Goal: Information Seeking & Learning: Learn about a topic

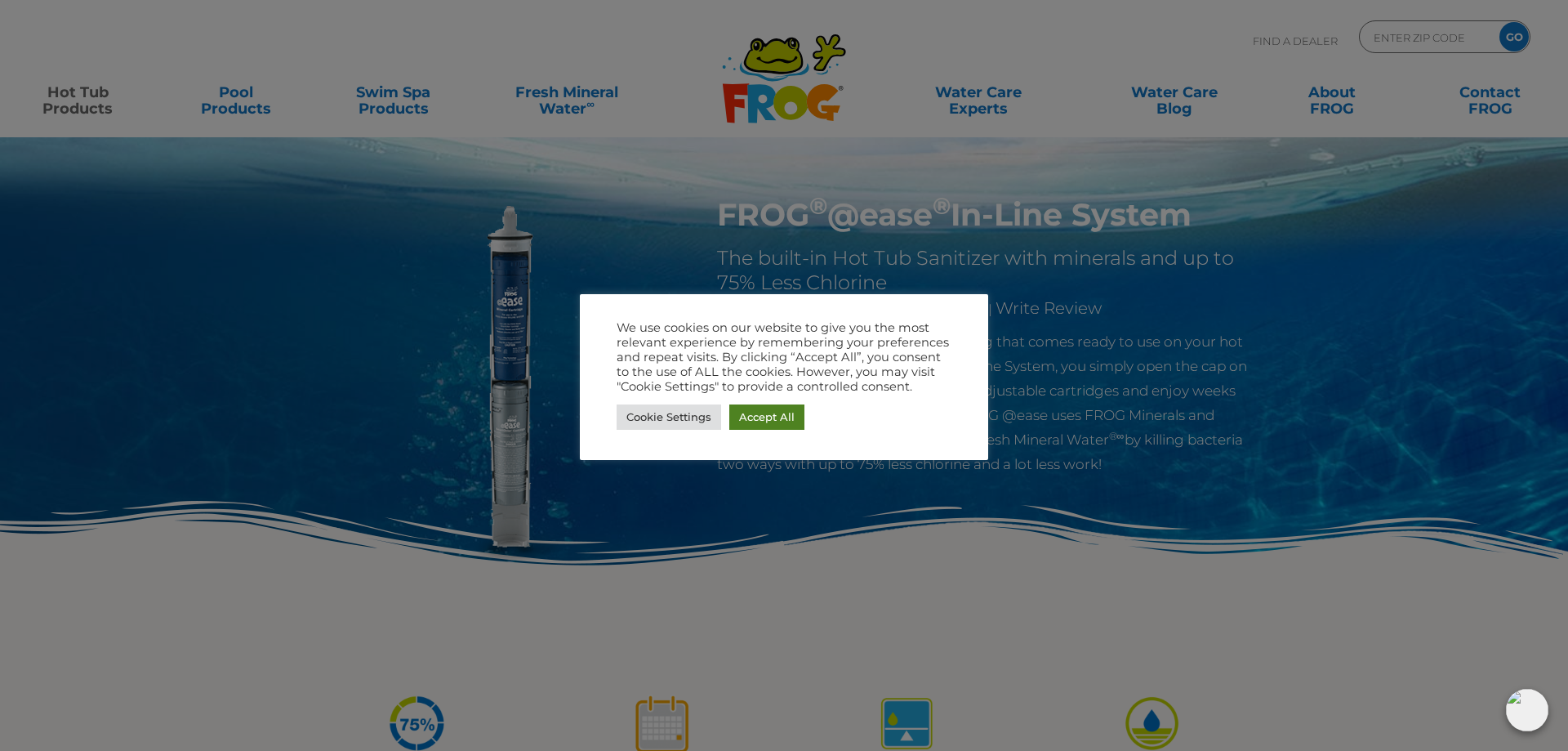
click at [782, 411] on link "Accept All" at bounding box center [766, 417] width 75 height 26
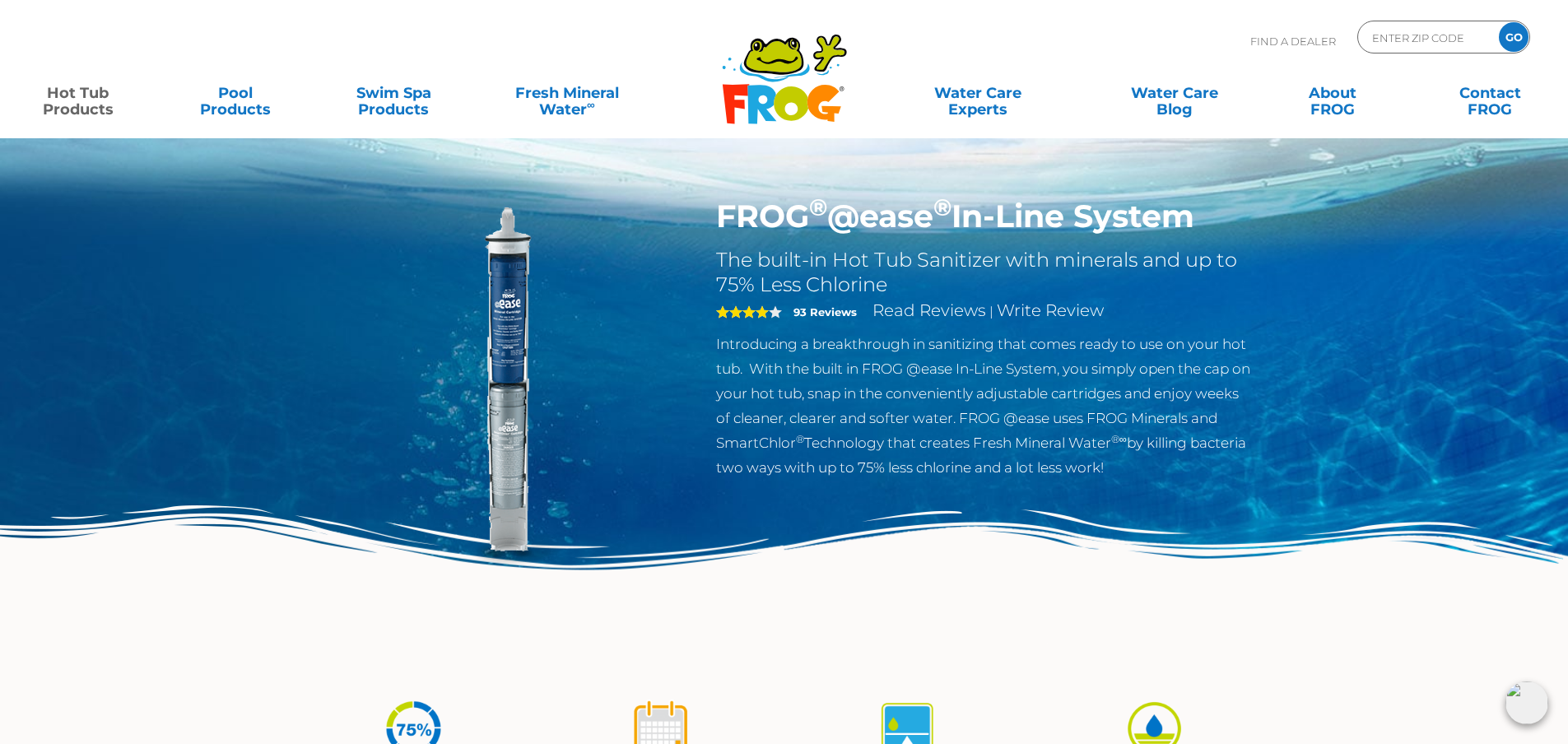
click at [82, 97] on link "Hot Tub Products" at bounding box center [78, 92] width 122 height 33
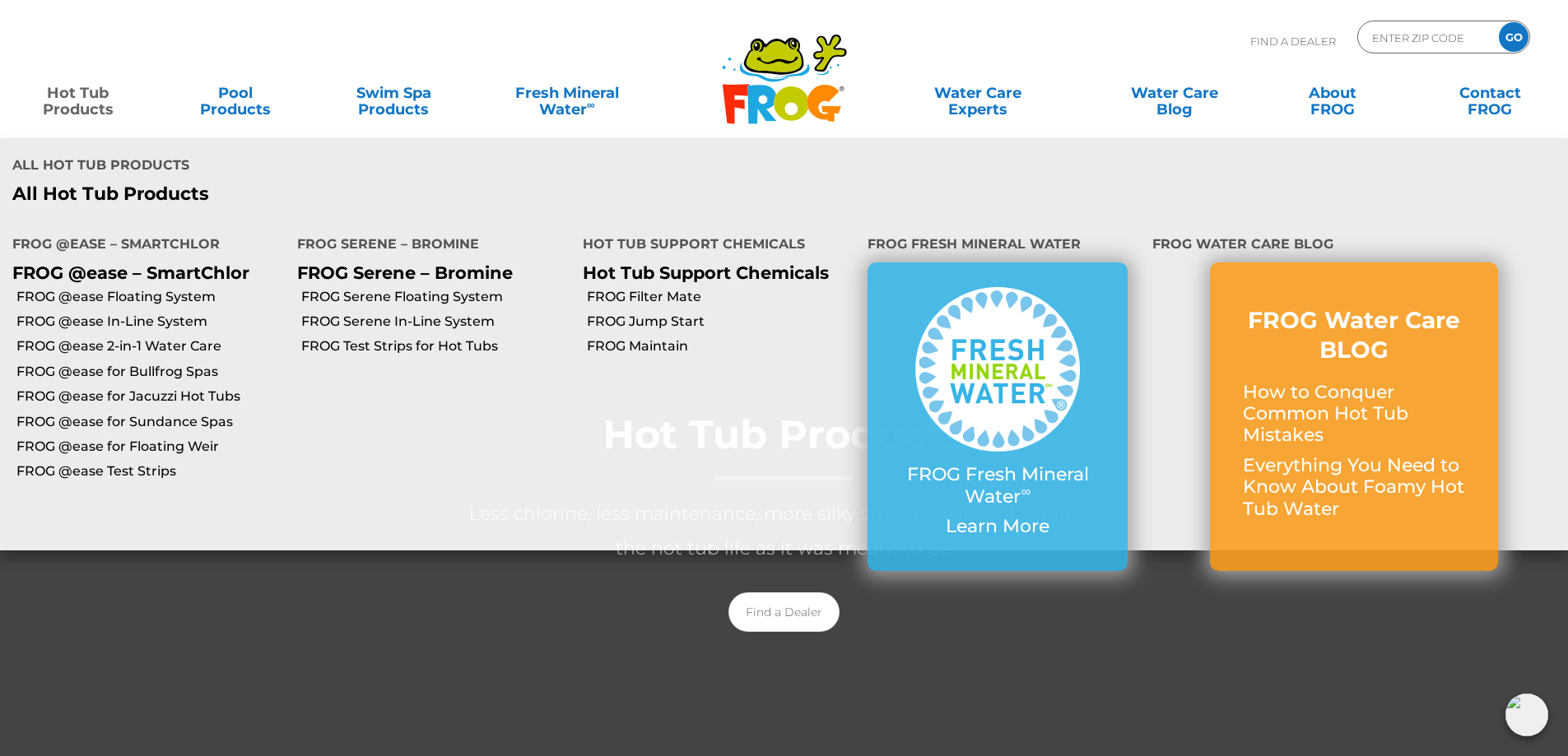
click at [181, 272] on p "FROG @ease – SmartChlor" at bounding box center [142, 272] width 260 height 20
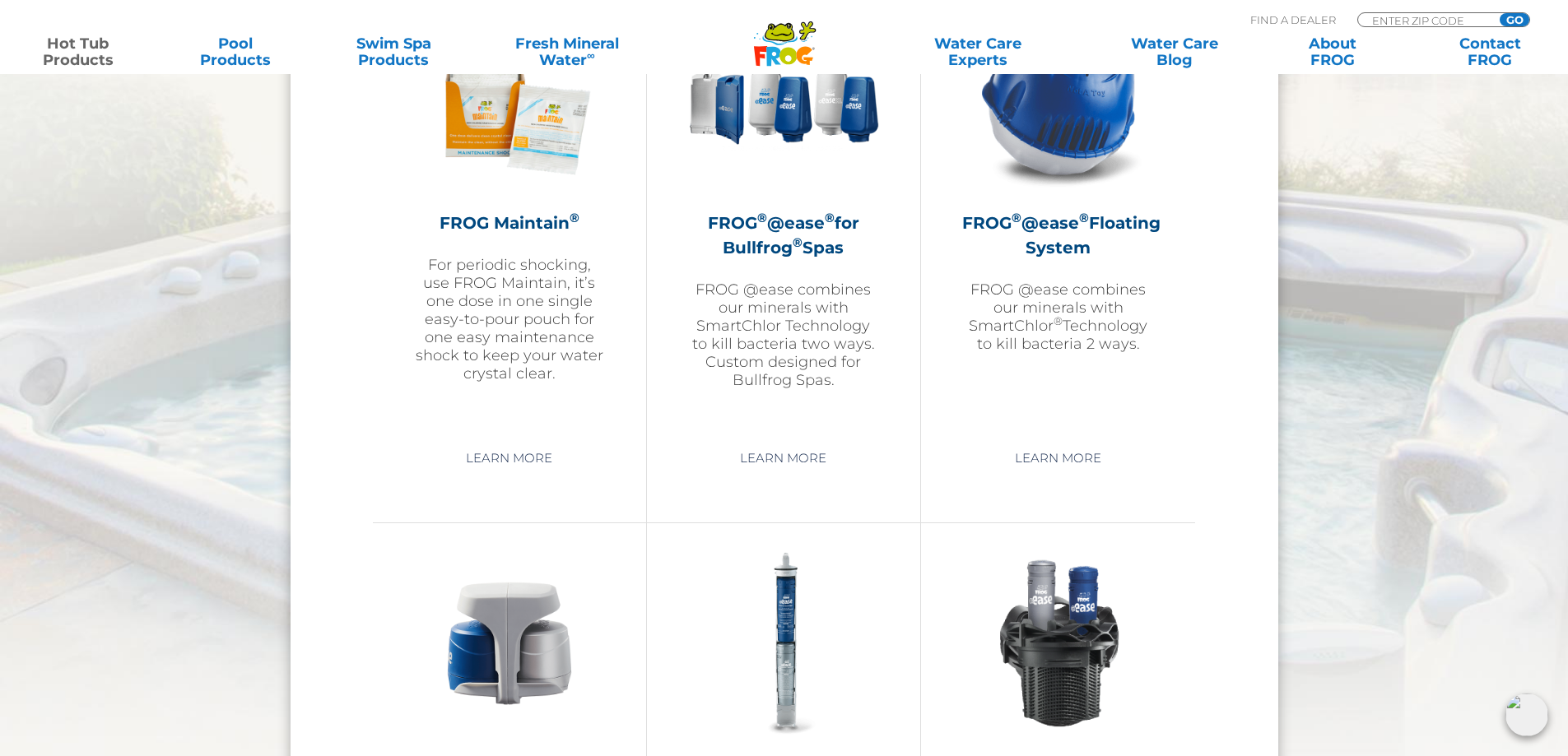
scroll to position [1810, 0]
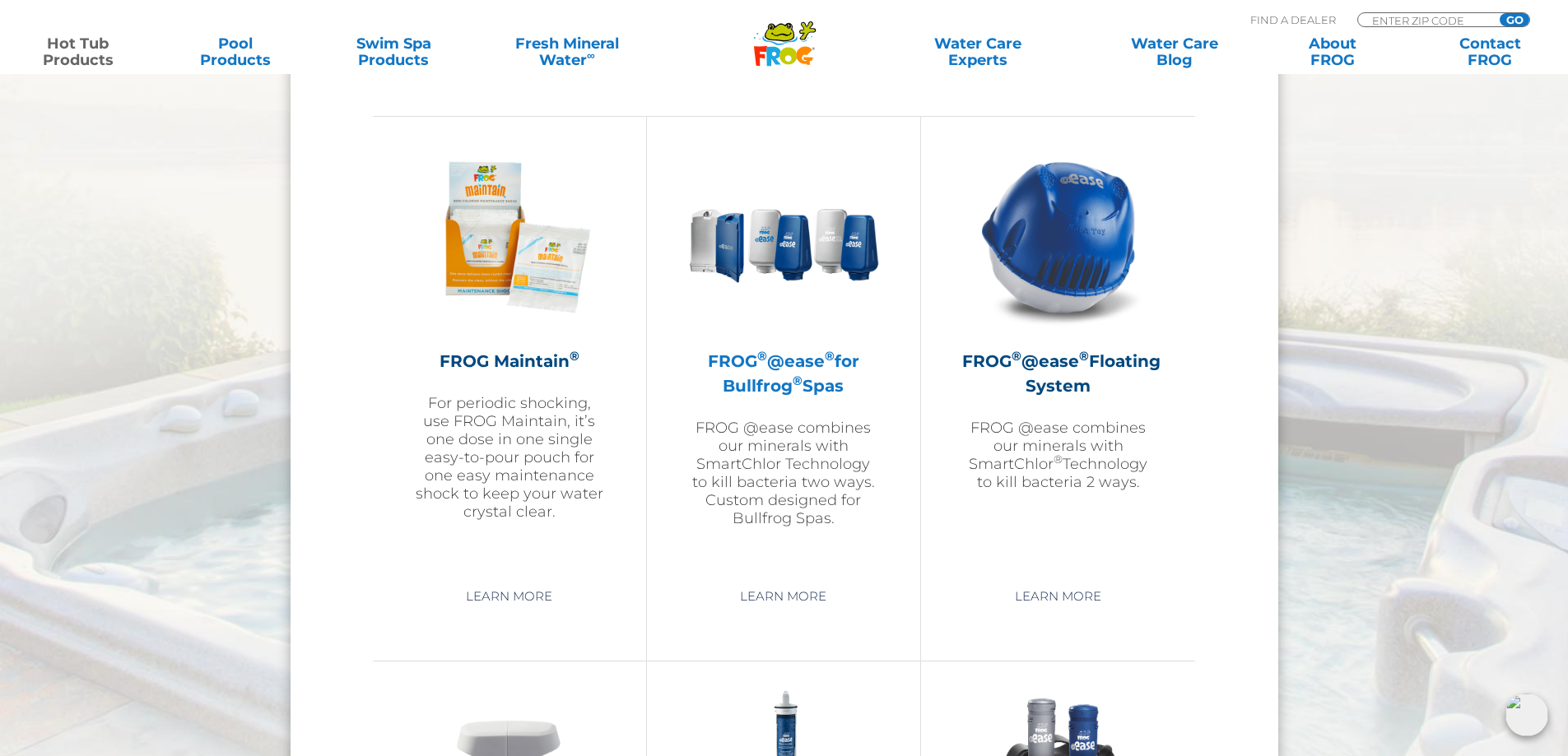
click at [784, 370] on h2 "FROG ® @ease ® for Bullfrog ® Spas" at bounding box center [783, 374] width 191 height 50
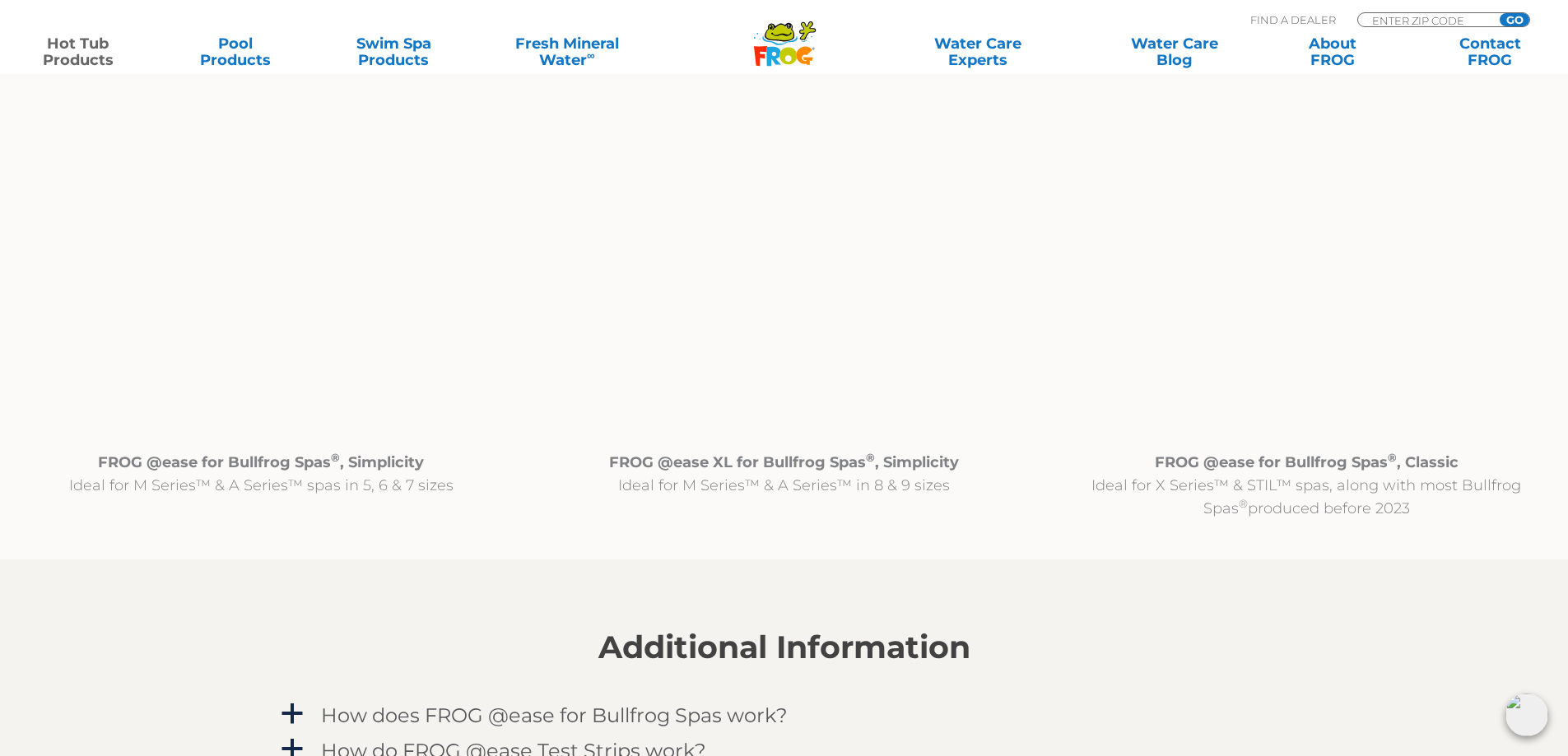
scroll to position [1728, 0]
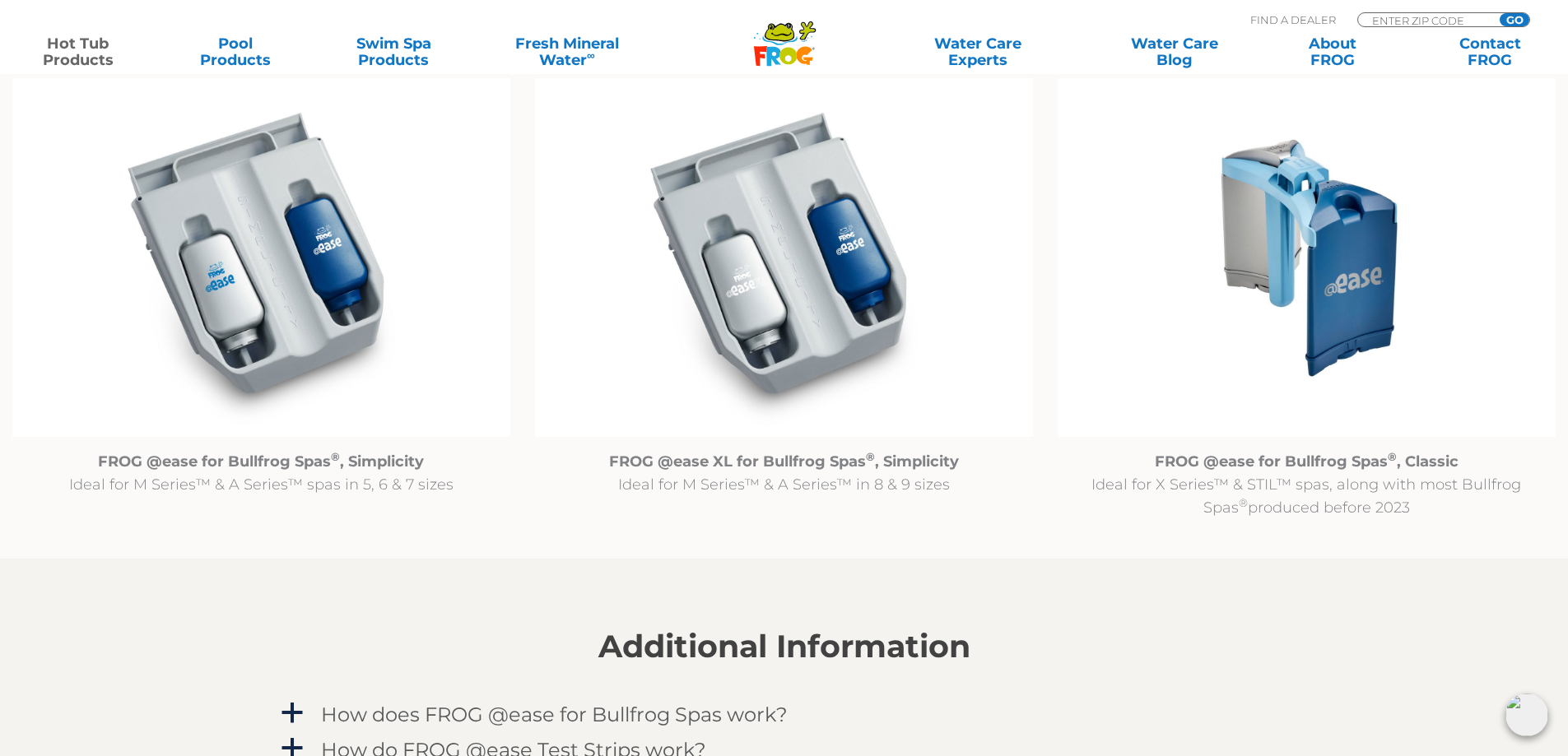
click at [1337, 284] on img at bounding box center [1307, 258] width 498 height 360
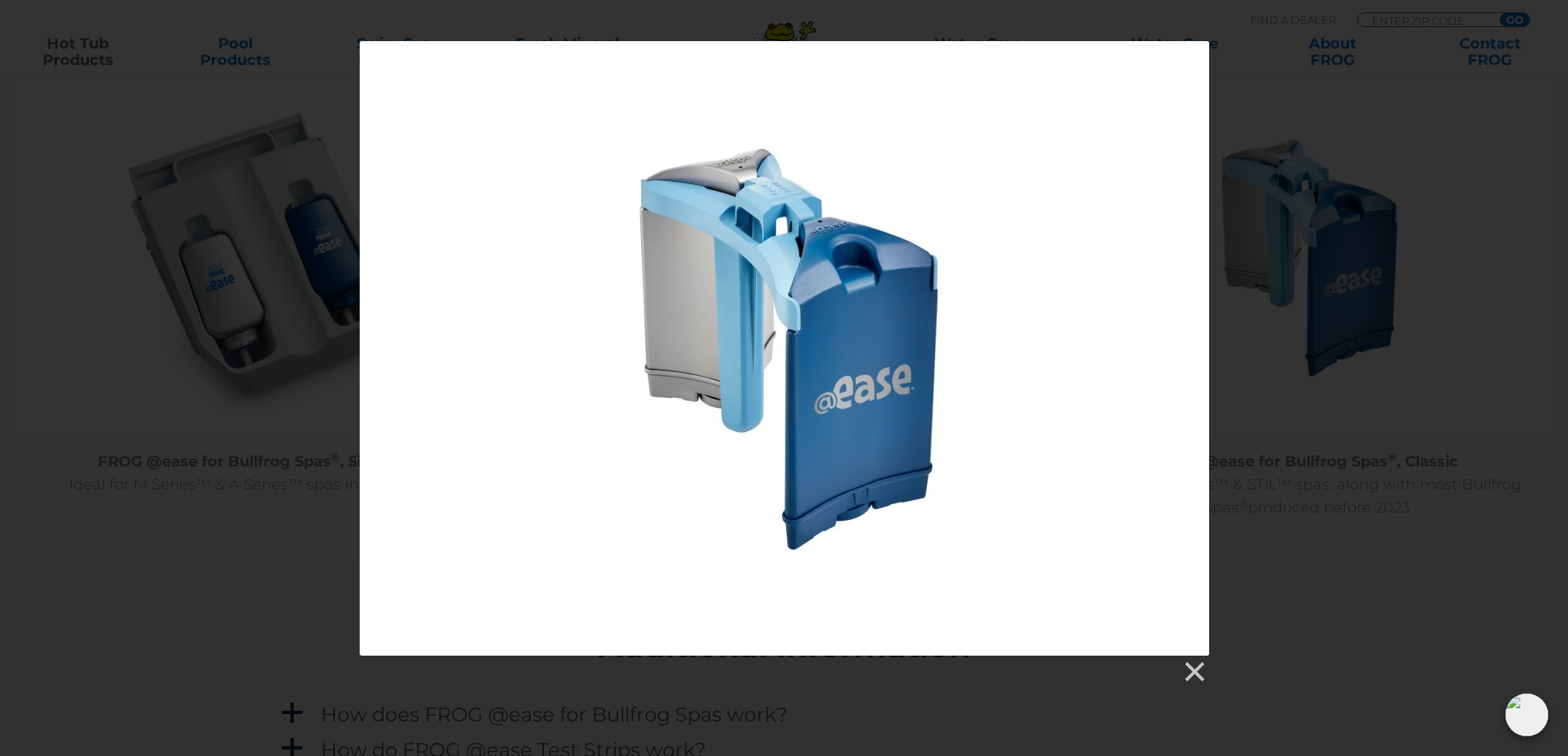
click at [941, 346] on div at bounding box center [784, 347] width 849 height 614
click at [1190, 673] on link at bounding box center [1193, 673] width 25 height 25
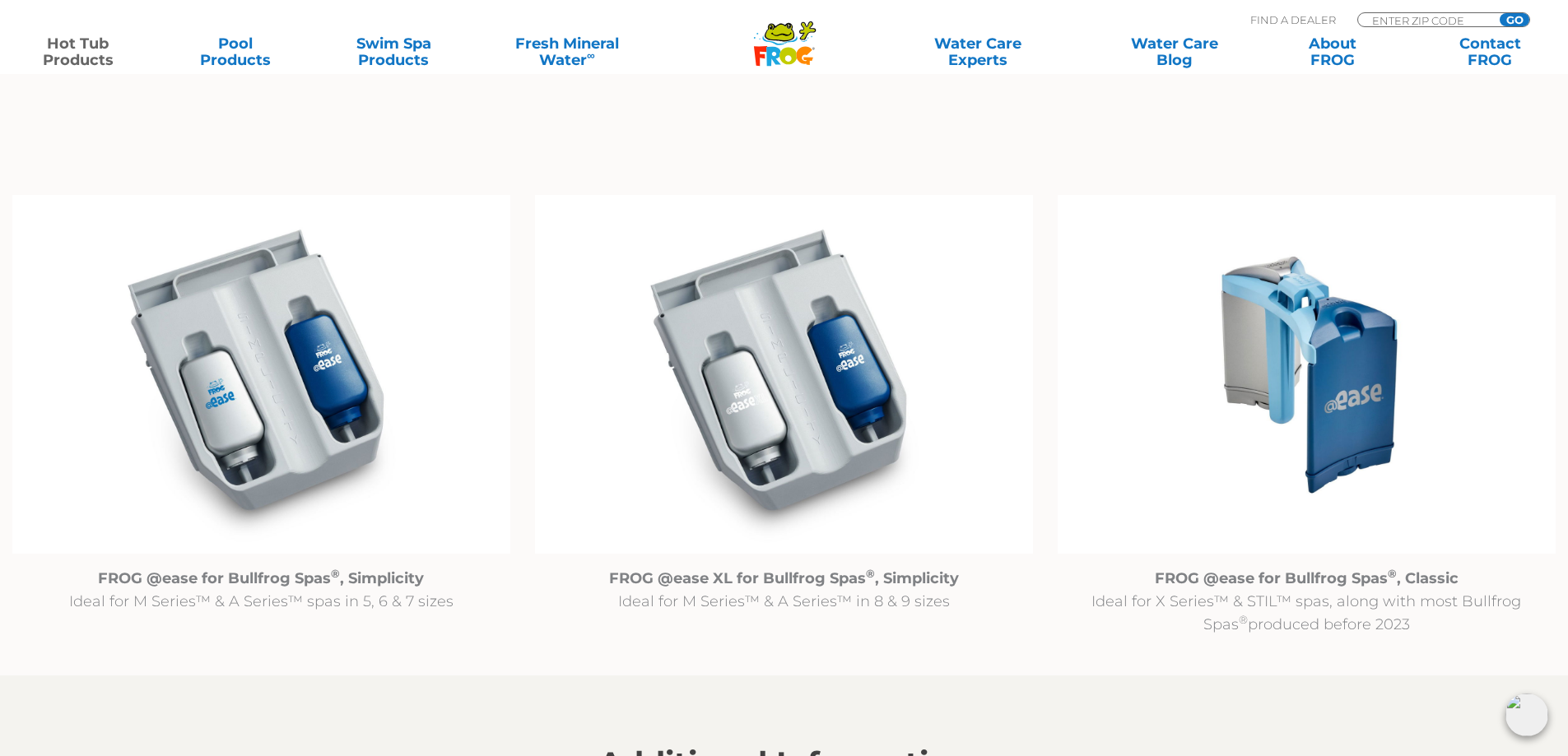
scroll to position [1646, 0]
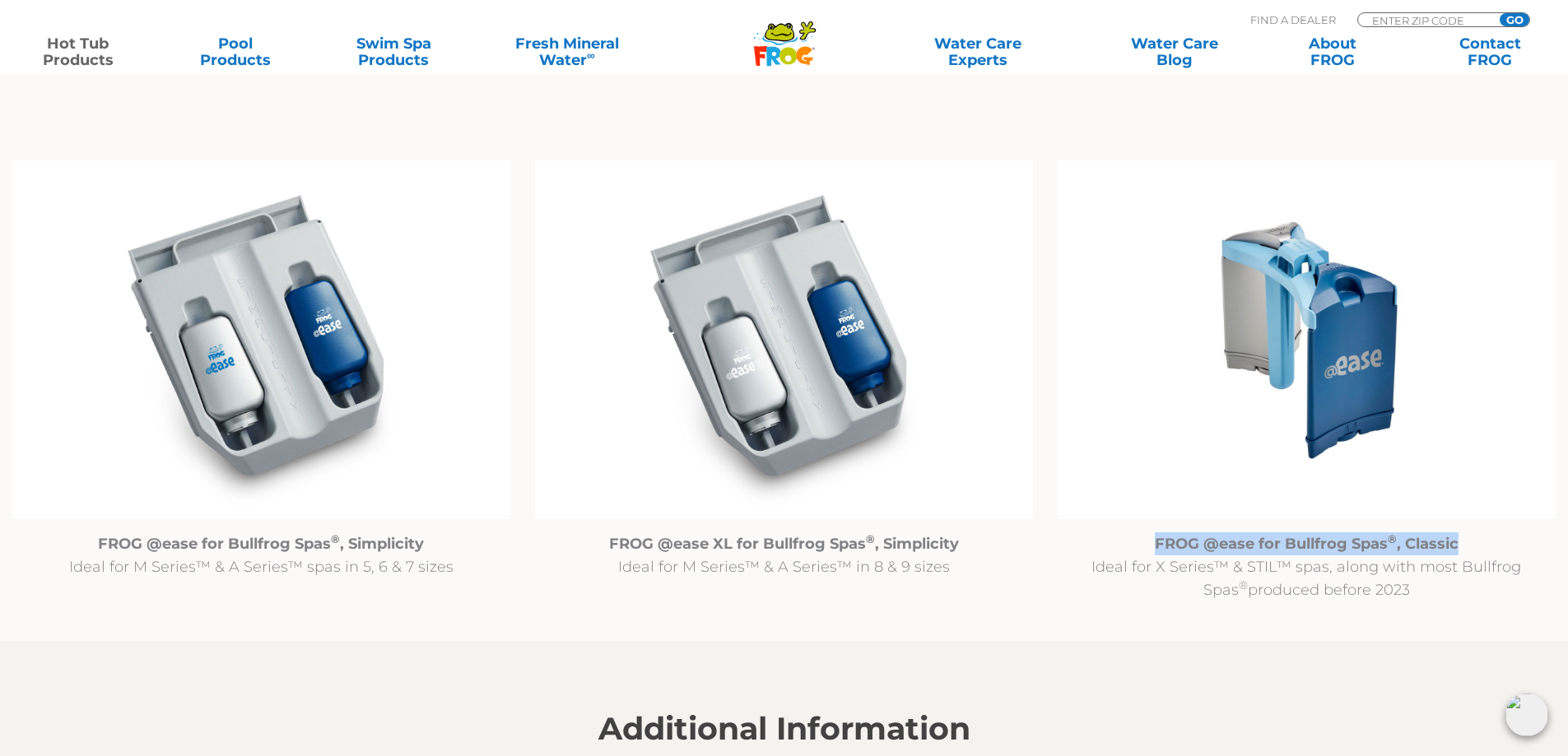
drag, startPoint x: 1159, startPoint y: 544, endPoint x: 1458, endPoint y: 537, distance: 299.1
click at [1458, 537] on p "FROG @ease for Bullfrog Spas ® , Classic Ideal for X Series™ & STIL™ spas, alon…" at bounding box center [1307, 567] width 498 height 69
copy strong "FROG @ease for Bullfrog Spas ® , Classic"
